Goal: Information Seeking & Learning: Check status

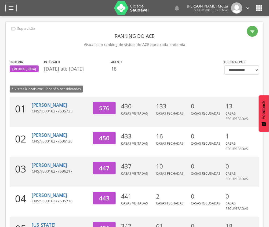
click at [11, 9] on icon "" at bounding box center [11, 8] width 6 height 6
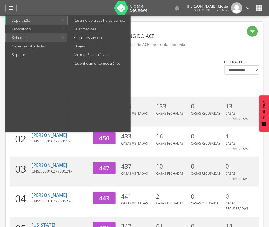
click at [99, 21] on link "Resumo do trabalho de campo" at bounding box center [99, 20] width 62 height 9
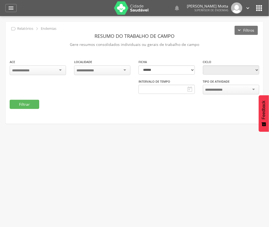
type input "**********"
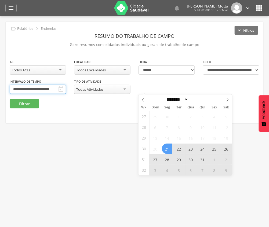
click at [66, 91] on input "**********" at bounding box center [38, 89] width 56 height 9
click at [226, 99] on icon at bounding box center [228, 100] width 4 height 4
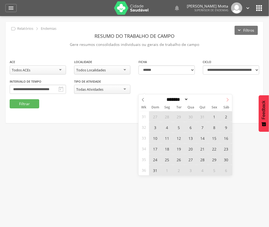
click at [226, 99] on icon at bounding box center [228, 100] width 4 height 4
select select "*"
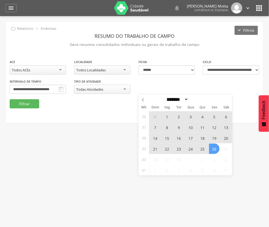
click at [155, 127] on span "7" at bounding box center [155, 127] width 10 height 10
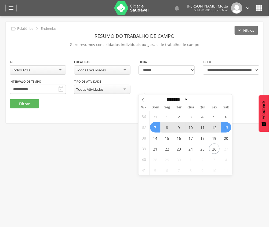
click at [227, 128] on span "13" at bounding box center [226, 127] width 10 height 10
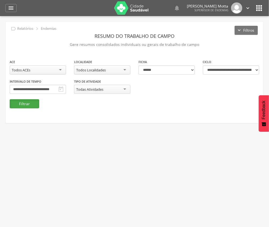
click at [20, 105] on button "Filtrar" at bounding box center [25, 103] width 30 height 9
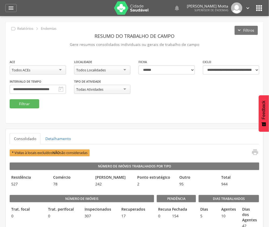
click at [70, 95] on div "**********" at bounding box center [38, 89] width 64 height 20
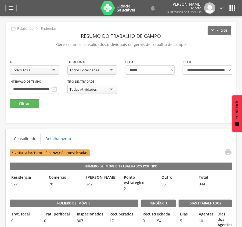
click at [128, 108] on fieldset "**********" at bounding box center [121, 83] width 222 height 49
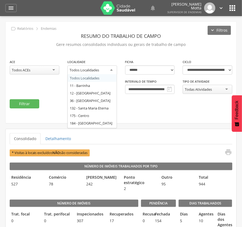
click at [89, 69] on div "Todos Localidades" at bounding box center [84, 70] width 30 height 5
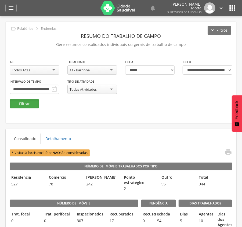
click at [32, 103] on button "Filtrar" at bounding box center [25, 103] width 30 height 9
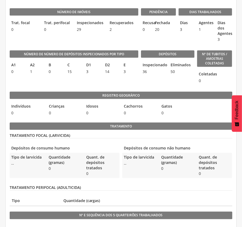
scroll to position [143, 0]
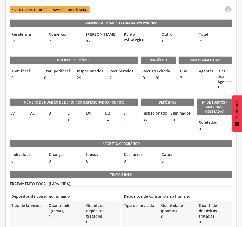
click at [128, 103] on legend "Número de Número de Depósitos Inspecionados por Tipo" at bounding box center [74, 103] width 129 height 8
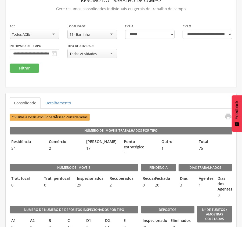
scroll to position [0, 0]
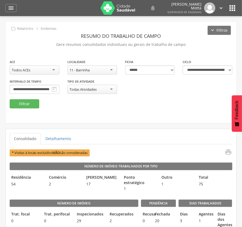
click at [110, 70] on div "11 - Barrinha" at bounding box center [92, 69] width 50 height 9
click at [29, 102] on button "Filtrar" at bounding box center [25, 103] width 30 height 9
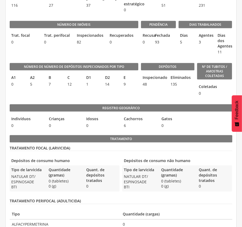
scroll to position [143, 0]
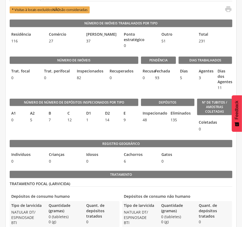
click at [197, 131] on span "0" at bounding box center [198, 128] width 3 height 5
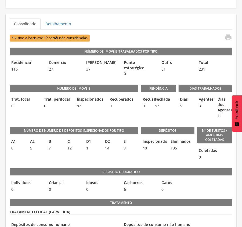
scroll to position [36, 0]
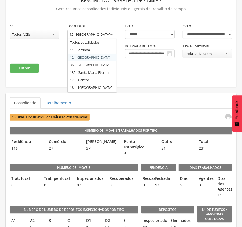
click at [112, 37] on div "12 - [GEOGRAPHIC_DATA]" at bounding box center [92, 35] width 50 height 10
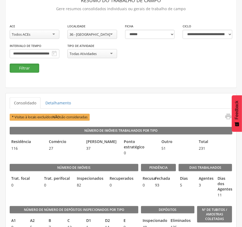
click at [33, 67] on button "Filtrar" at bounding box center [25, 68] width 30 height 9
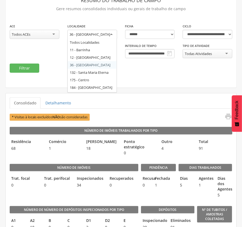
click at [100, 35] on div "36 - [GEOGRAPHIC_DATA]" at bounding box center [89, 34] width 41 height 5
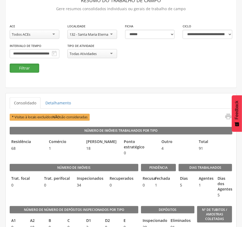
click at [27, 65] on button "Filtrar" at bounding box center [25, 68] width 30 height 9
click at [105, 34] on div "132 - Santa Maria Eterna" at bounding box center [88, 34] width 39 height 5
click at [18, 69] on button "Filtrar" at bounding box center [25, 68] width 30 height 9
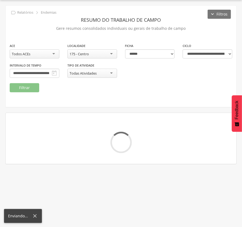
scroll to position [36, 0]
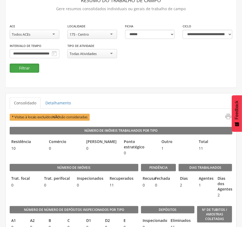
click at [19, 68] on button "Filtrar" at bounding box center [25, 68] width 30 height 9
click at [100, 34] on div "175 - Centro" at bounding box center [92, 34] width 50 height 9
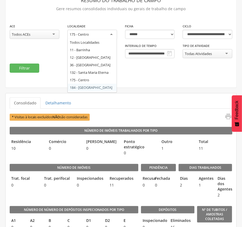
scroll to position [0, 0]
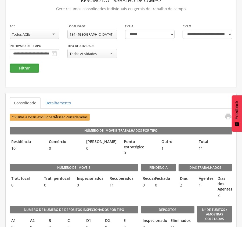
click at [25, 68] on button "Filtrar" at bounding box center [25, 68] width 30 height 9
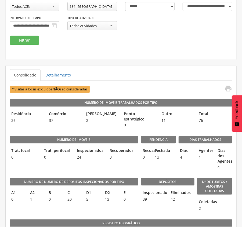
scroll to position [63, 0]
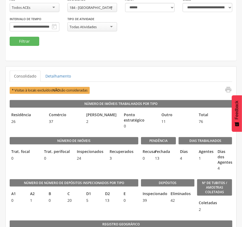
click at [100, 8] on div "184 - [GEOGRAPHIC_DATA]" at bounding box center [90, 7] width 42 height 5
click at [18, 42] on button "Filtrar" at bounding box center [25, 41] width 30 height 9
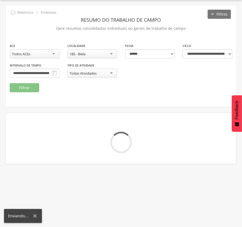
scroll to position [63, 0]
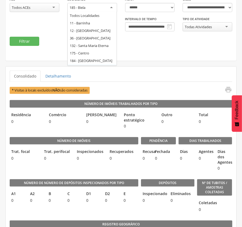
click at [104, 9] on div "185 - Biela" at bounding box center [92, 8] width 50 height 10
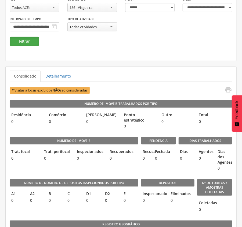
click at [31, 41] on button "Filtrar" at bounding box center [25, 41] width 30 height 9
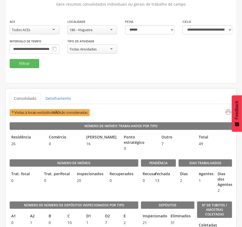
scroll to position [27, 0]
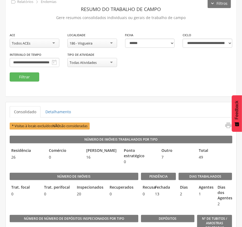
click at [104, 42] on div "186 - Visgueira" at bounding box center [92, 43] width 50 height 9
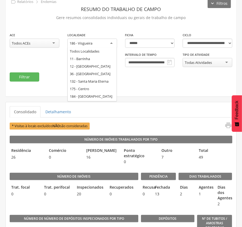
scroll to position [0, 0]
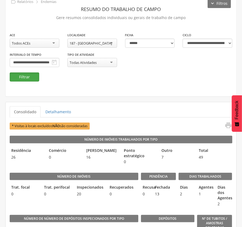
click at [24, 75] on button "Filtrar" at bounding box center [25, 76] width 30 height 9
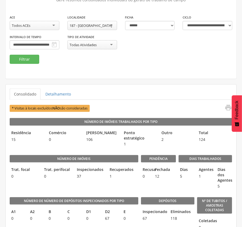
scroll to position [27, 0]
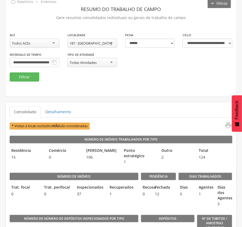
click at [125, 108] on ul "Consolidado Detalhamento" at bounding box center [121, 111] width 222 height 11
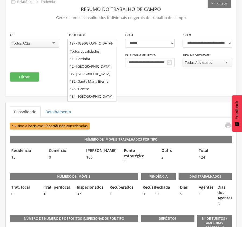
click at [95, 43] on div "187 - [GEOGRAPHIC_DATA]" at bounding box center [90, 43] width 42 height 5
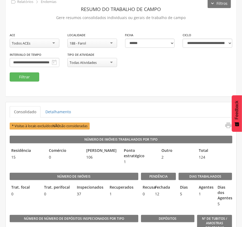
scroll to position [0, 0]
click at [21, 76] on button "Filtrar" at bounding box center [25, 76] width 30 height 9
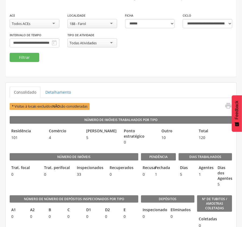
scroll to position [36, 0]
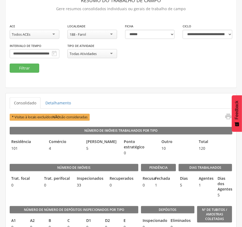
click at [113, 34] on div "188 - Farol" at bounding box center [92, 34] width 50 height 9
click at [20, 67] on button "Filtrar" at bounding box center [25, 68] width 30 height 9
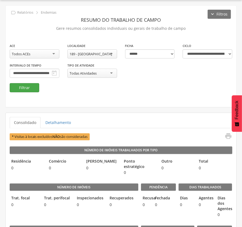
scroll to position [36, 0]
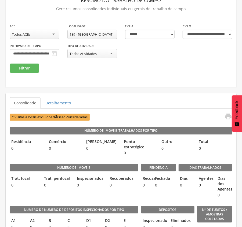
click at [97, 34] on div "189 - [GEOGRAPHIC_DATA]" at bounding box center [90, 34] width 42 height 5
click at [29, 67] on button "Filtrar" at bounding box center [25, 68] width 30 height 9
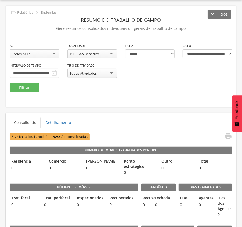
scroll to position [36, 0]
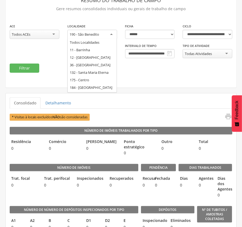
click at [95, 34] on div "190 - São Benedito" at bounding box center [84, 34] width 30 height 5
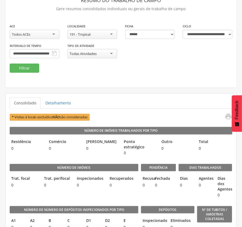
scroll to position [0, 0]
click at [29, 68] on button "Filtrar" at bounding box center [25, 68] width 30 height 9
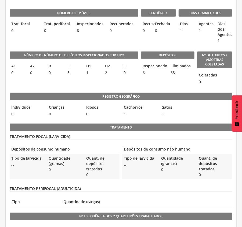
scroll to position [143, 0]
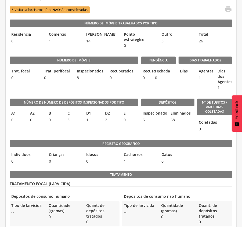
click at [149, 134] on div "Depósitos Inspecionado 6 Eliminados 68" at bounding box center [168, 113] width 54 height 41
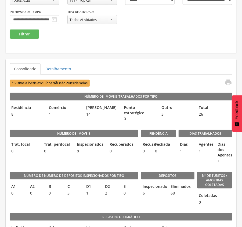
scroll to position [36, 0]
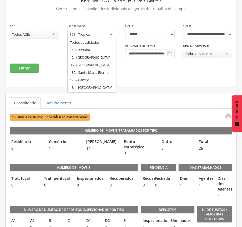
click at [106, 37] on div "191 - Tropical" at bounding box center [92, 35] width 50 height 10
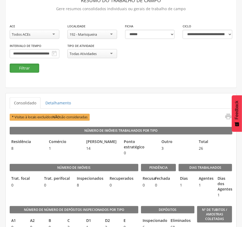
click at [27, 69] on button "Filtrar" at bounding box center [25, 68] width 30 height 9
click at [101, 34] on div "192 - Marisqueira" at bounding box center [92, 34] width 50 height 9
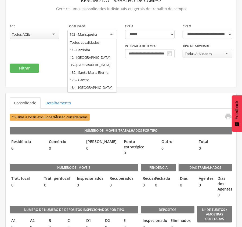
scroll to position [0, 0]
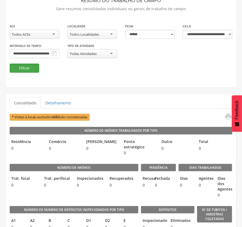
click at [28, 68] on button "Filtrar" at bounding box center [25, 68] width 30 height 9
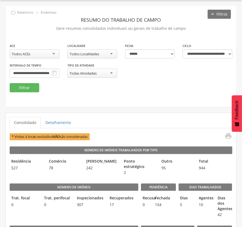
scroll to position [36, 0]
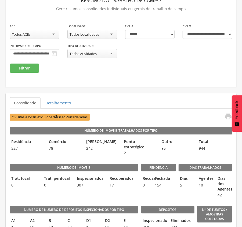
click at [160, 69] on fieldset "**********" at bounding box center [121, 47] width 222 height 49
click at [59, 51] on input "**********" at bounding box center [35, 53] width 50 height 9
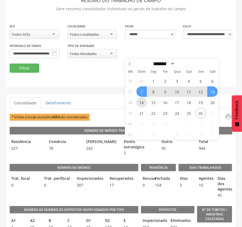
click at [144, 102] on span "14" at bounding box center [141, 102] width 10 height 10
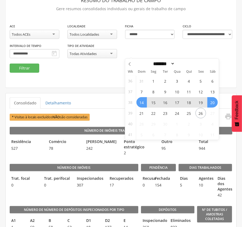
click at [208, 103] on span "20" at bounding box center [212, 102] width 10 height 10
type input "**********"
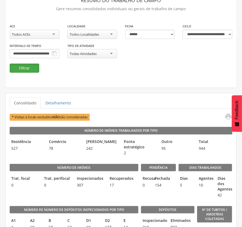
scroll to position [0, 0]
click at [26, 68] on button "Filtrar" at bounding box center [25, 68] width 30 height 9
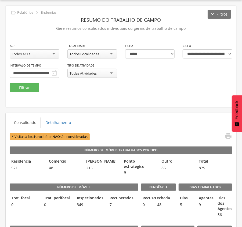
scroll to position [36, 0]
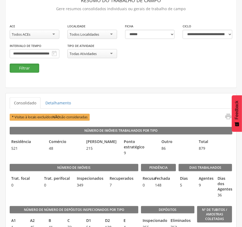
click at [26, 65] on button "Filtrar" at bounding box center [25, 68] width 30 height 9
click at [23, 69] on button "Filtrar" at bounding box center [25, 68] width 30 height 9
click at [94, 32] on div "Todos Localidades" at bounding box center [84, 34] width 30 height 5
click at [25, 69] on button "Filtrar" at bounding box center [25, 68] width 30 height 9
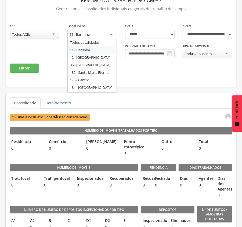
click at [98, 35] on div "11 - Barrinha" at bounding box center [92, 35] width 50 height 10
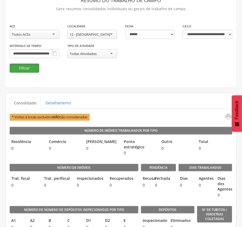
click at [27, 66] on button "Filtrar" at bounding box center [25, 68] width 30 height 9
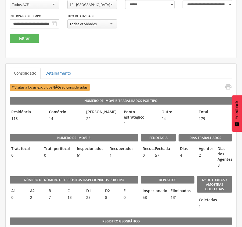
scroll to position [56, 0]
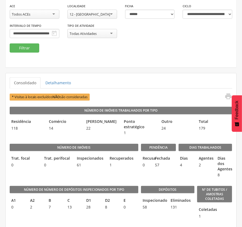
click at [103, 13] on div "12 - [GEOGRAPHIC_DATA]" at bounding box center [92, 14] width 50 height 9
click at [20, 51] on button "Filtrar" at bounding box center [25, 47] width 30 height 9
click at [99, 14] on div "36 - [GEOGRAPHIC_DATA]" at bounding box center [89, 14] width 41 height 5
click at [28, 50] on button "Filtrar" at bounding box center [25, 47] width 30 height 9
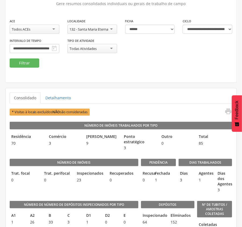
scroll to position [36, 0]
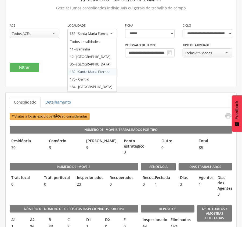
click at [101, 34] on div "132 - Santa Maria Eterna" at bounding box center [88, 33] width 39 height 5
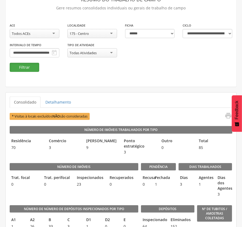
click at [21, 66] on button "Filtrar" at bounding box center [25, 67] width 30 height 9
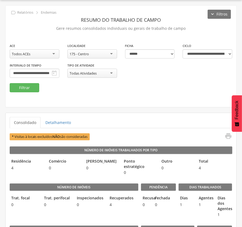
scroll to position [36, 0]
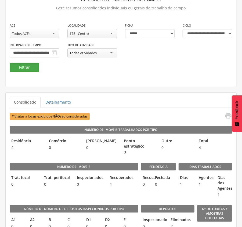
click at [15, 67] on button "Filtrar" at bounding box center [25, 67] width 30 height 9
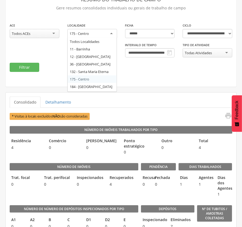
click at [100, 34] on div "175 - Centro" at bounding box center [92, 34] width 50 height 10
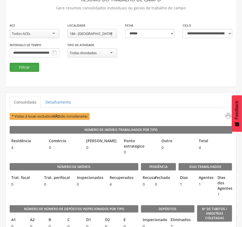
click at [20, 66] on button "Filtrar" at bounding box center [25, 67] width 30 height 9
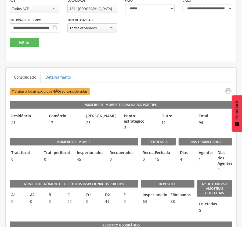
scroll to position [36, 0]
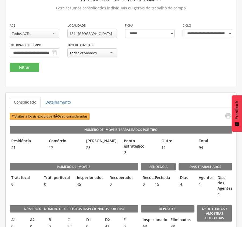
click at [107, 34] on div "184 - [GEOGRAPHIC_DATA]" at bounding box center [92, 33] width 50 height 9
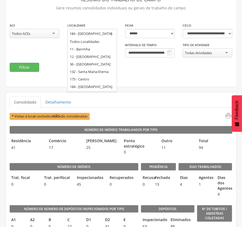
scroll to position [0, 0]
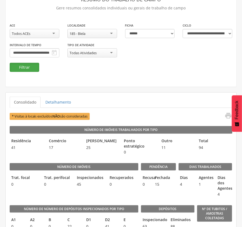
click at [32, 66] on button "Filtrar" at bounding box center [25, 67] width 30 height 9
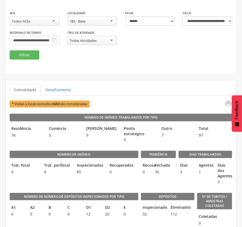
scroll to position [36, 0]
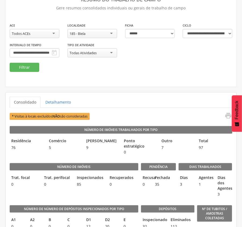
click at [113, 34] on div "185 - Biela" at bounding box center [92, 33] width 50 height 9
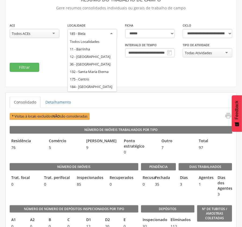
scroll to position [0, 0]
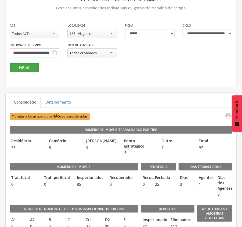
click at [29, 68] on button "Filtrar" at bounding box center [25, 67] width 30 height 9
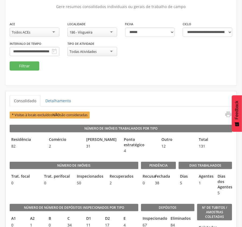
scroll to position [36, 0]
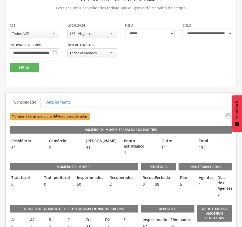
click at [104, 33] on div "186 - Visgueira" at bounding box center [92, 33] width 50 height 9
click at [30, 66] on button "Filtrar" at bounding box center [25, 67] width 30 height 9
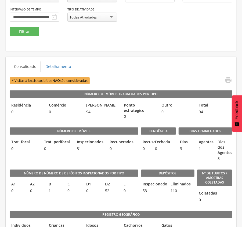
scroll to position [36, 0]
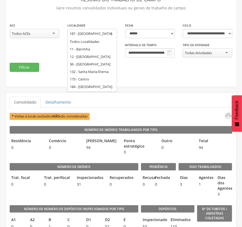
click at [106, 33] on div "187 - [GEOGRAPHIC_DATA]" at bounding box center [92, 34] width 50 height 10
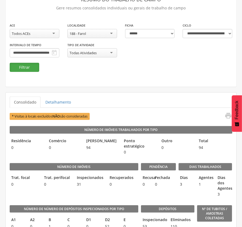
click at [27, 69] on button "Filtrar" at bounding box center [25, 67] width 30 height 9
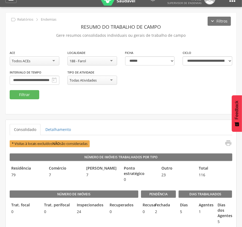
scroll to position [1, 0]
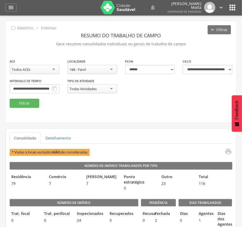
click at [106, 69] on div "188 - Farol" at bounding box center [92, 69] width 50 height 9
click at [31, 102] on button "Filtrar" at bounding box center [25, 103] width 30 height 9
click at [105, 67] on div "189 - [GEOGRAPHIC_DATA]" at bounding box center [92, 69] width 50 height 9
click at [24, 101] on button "Filtrar" at bounding box center [25, 103] width 30 height 9
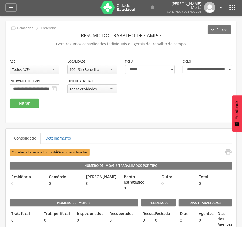
click at [95, 70] on div "190 - São Benedito" at bounding box center [84, 69] width 30 height 5
click at [27, 104] on button "Filtrar" at bounding box center [25, 103] width 30 height 9
click at [96, 69] on div "191 - Tropical" at bounding box center [92, 69] width 50 height 9
click at [21, 100] on button "Filtrar" at bounding box center [25, 103] width 30 height 9
click at [100, 68] on div "192 - Marisqueira" at bounding box center [92, 69] width 50 height 9
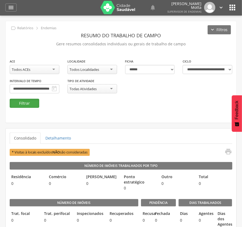
click at [24, 104] on button "Filtrar" at bounding box center [25, 103] width 30 height 9
click at [59, 84] on div "**********" at bounding box center [35, 86] width 50 height 16
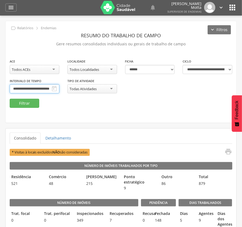
click at [59, 86] on input "**********" at bounding box center [35, 88] width 50 height 9
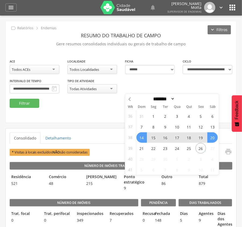
click at [79, 92] on div "**********" at bounding box center [121, 78] width 230 height 40
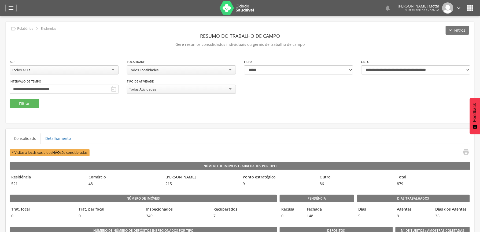
click at [269, 5] on icon "" at bounding box center [470, 8] width 9 height 9
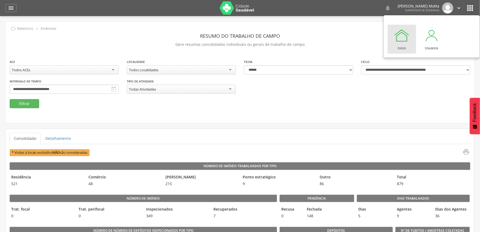
click at [269, 8] on icon "" at bounding box center [459, 8] width 6 height 6
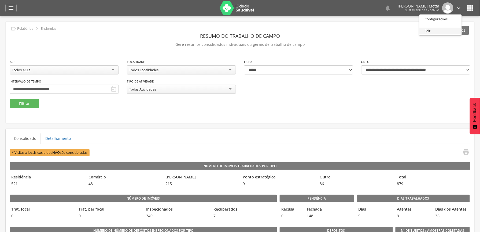
click at [269, 32] on link "Sair" at bounding box center [441, 31] width 42 height 7
